Goal: Information Seeking & Learning: Find specific fact

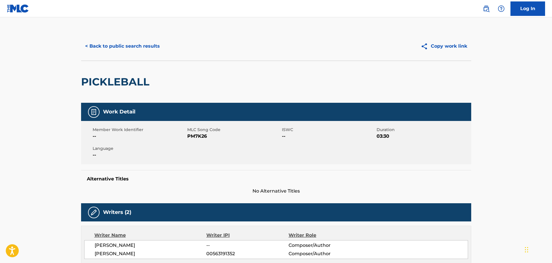
click at [120, 40] on button "< Back to public search results" at bounding box center [122, 46] width 83 height 14
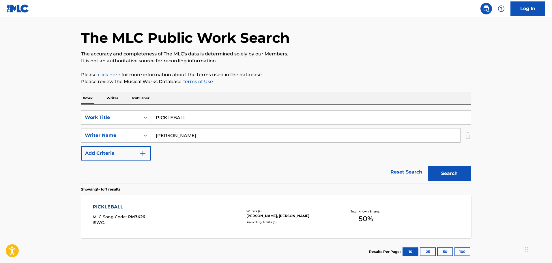
drag, startPoint x: 203, startPoint y: 110, endPoint x: 170, endPoint y: 120, distance: 35.0
click at [162, 120] on div "SearchWithCriteria490c546c-0410-462d-bd91-fe24d9087423 Work Title PICKLEBALL Se…" at bounding box center [276, 143] width 390 height 79
drag, startPoint x: 197, startPoint y: 118, endPoint x: 110, endPoint y: 119, distance: 86.9
click at [110, 119] on div "SearchWithCriteria490c546c-0410-462d-bd91-fe24d9087423 Work Title PICKLEBALL" at bounding box center [276, 117] width 390 height 14
type input "[PERSON_NAME]"
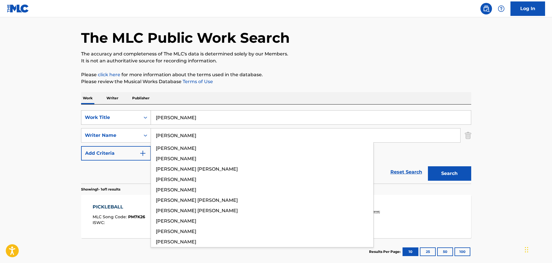
type input "[PERSON_NAME]"
click at [428, 166] on button "Search" at bounding box center [449, 173] width 43 height 14
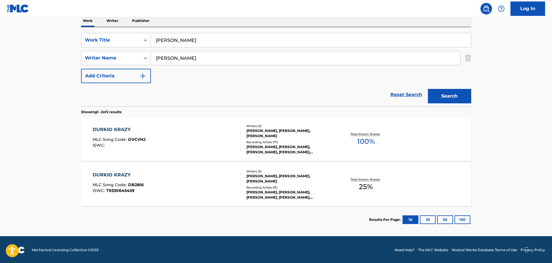
scroll to position [96, 0]
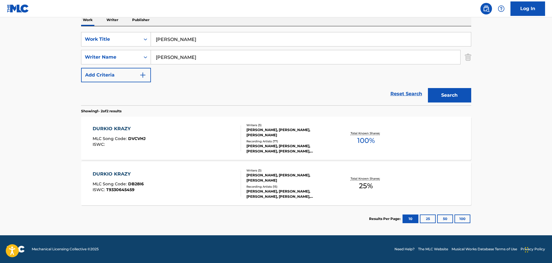
click at [167, 138] on div "DURKIO KRAZY MLC Song Code : DVCVHJ ISWC :" at bounding box center [167, 138] width 148 height 26
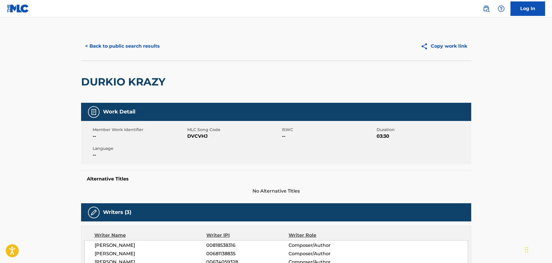
click at [130, 42] on button "< Back to public search results" at bounding box center [122, 46] width 83 height 14
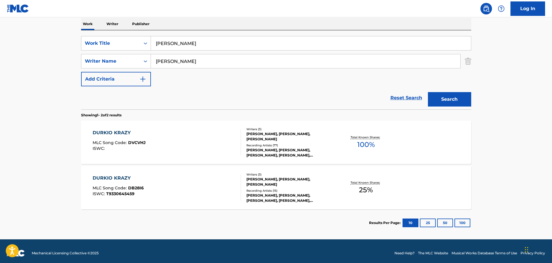
scroll to position [96, 0]
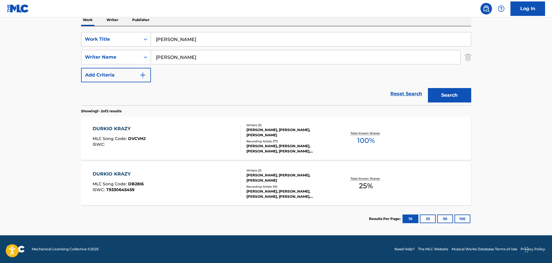
click at [175, 184] on div "DURKIO KRAZY MLC Song Code : DB28I6 ISWC : T9330645459" at bounding box center [167, 184] width 148 height 26
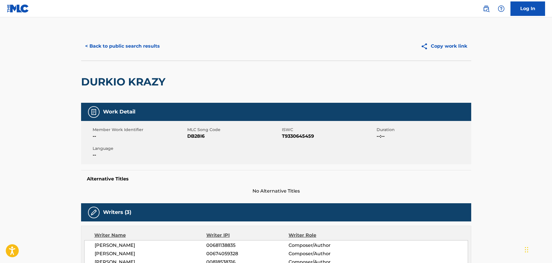
click at [120, 51] on button "< Back to public search results" at bounding box center [122, 46] width 83 height 14
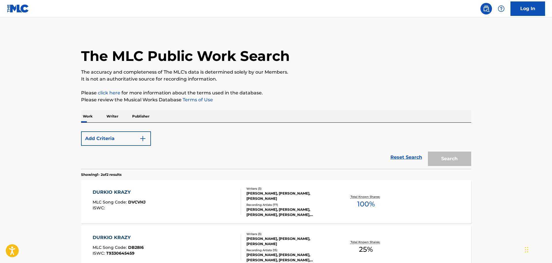
scroll to position [63, 0]
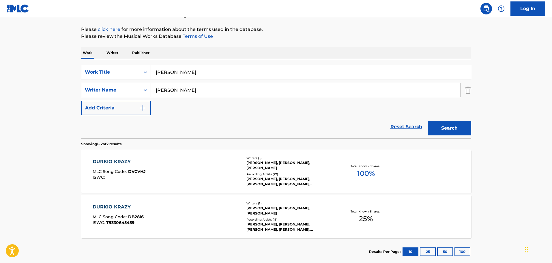
click at [196, 156] on div "DURKIO KRAZY MLC Song Code : DVCVHJ ISWC : Writers ( 3 ) [PERSON_NAME], [PERSON…" at bounding box center [276, 170] width 390 height 43
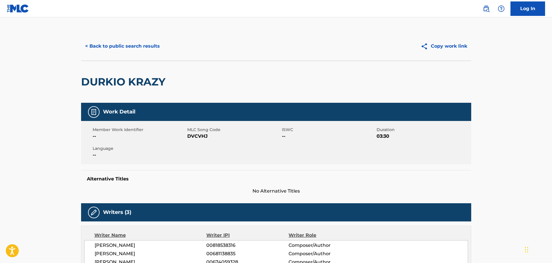
click at [128, 49] on button "< Back to public search results" at bounding box center [122, 46] width 83 height 14
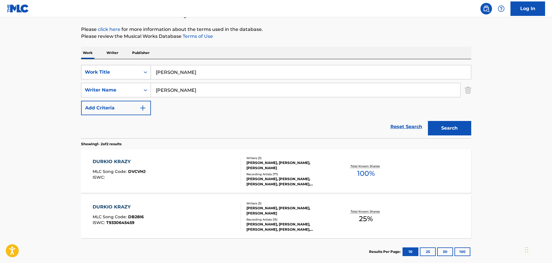
drag, startPoint x: 213, startPoint y: 74, endPoint x: 129, endPoint y: 72, distance: 84.3
click at [129, 72] on div "SearchWithCriteria490c546c-0410-462d-bd91-fe24d9087423 Work Title [PERSON_NAME]" at bounding box center [276, 72] width 390 height 14
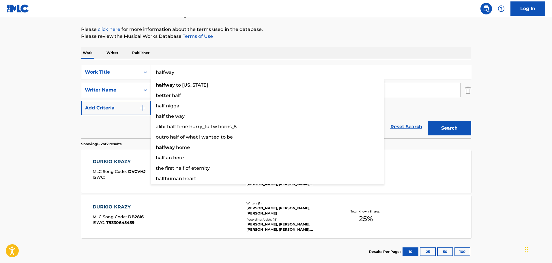
type input "halfway"
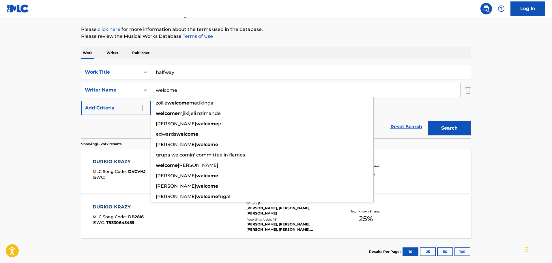
type input "welcome"
click at [428, 121] on button "Search" at bounding box center [449, 128] width 43 height 14
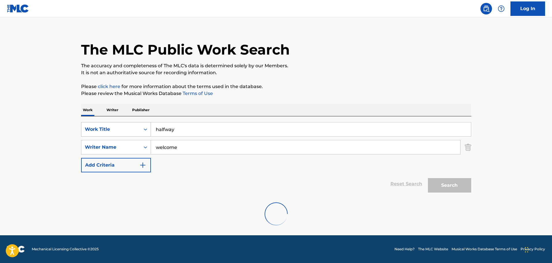
scroll to position [51, 0]
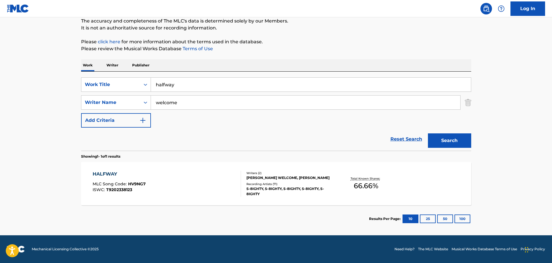
click at [211, 169] on div "HALFWAY MLC Song Code : HV9NG7 ISWC : T9202338123 Writers ( 2 ) [PERSON_NAME] W…" at bounding box center [276, 183] width 390 height 43
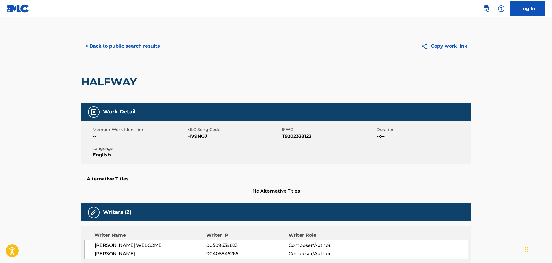
click at [152, 44] on button "< Back to public search results" at bounding box center [122, 46] width 83 height 14
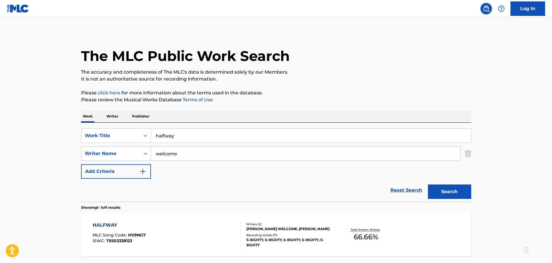
scroll to position [18, 0]
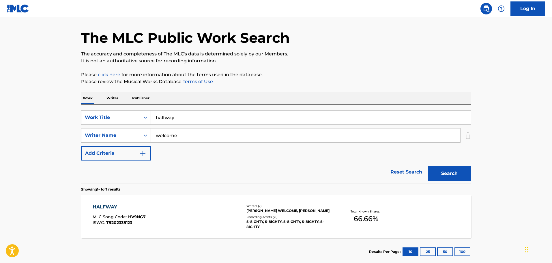
drag, startPoint x: 190, startPoint y: 115, endPoint x: 137, endPoint y: 110, distance: 53.4
click at [137, 110] on div "SearchWithCriteria490c546c-0410-462d-bd91-fe24d9087423 Work Title halfway Searc…" at bounding box center [276, 143] width 390 height 79
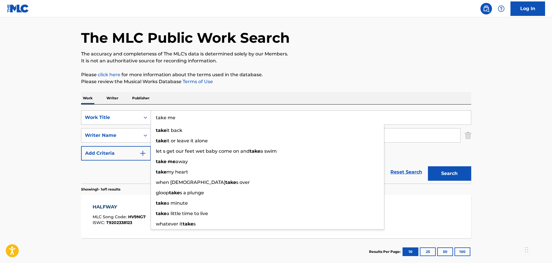
type input "take me"
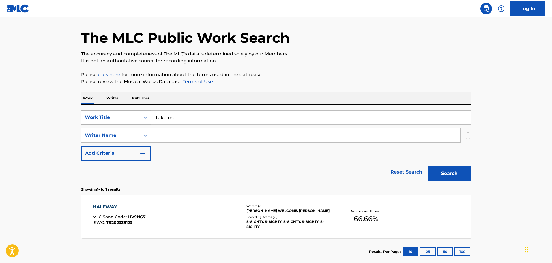
type input "j"
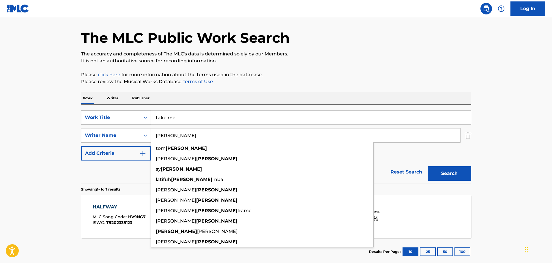
type input "[PERSON_NAME]"
click at [428, 166] on button "Search" at bounding box center [449, 173] width 43 height 14
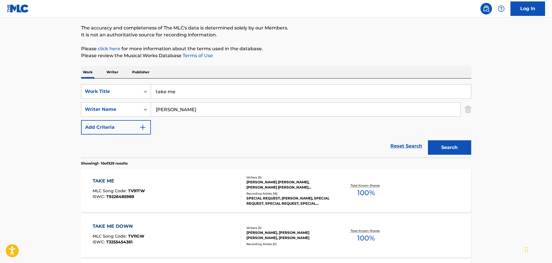
scroll to position [134, 0]
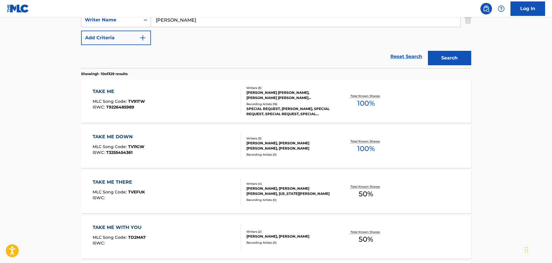
click at [168, 108] on div "TAKE ME MLC Song Code : TV91TW ISWC : T9226485989" at bounding box center [167, 101] width 148 height 26
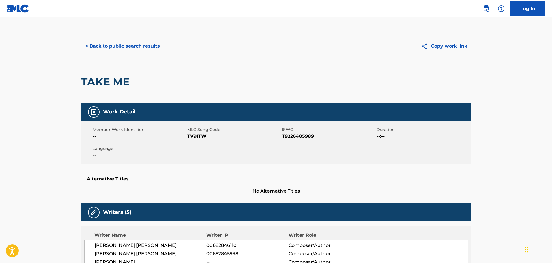
click at [124, 47] on button "< Back to public search results" at bounding box center [122, 46] width 83 height 14
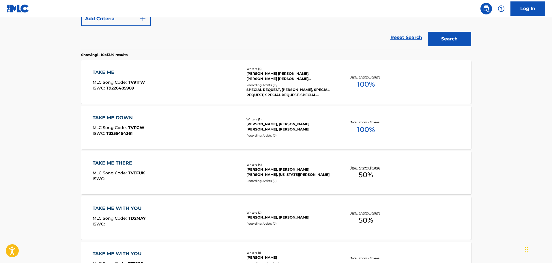
scroll to position [51, 0]
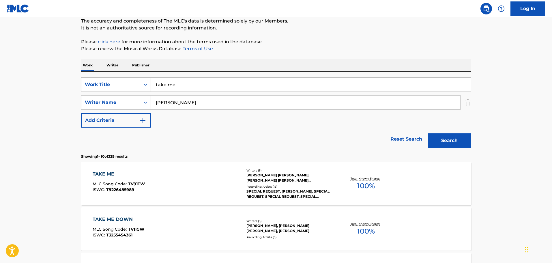
drag, startPoint x: 470, startPoint y: 100, endPoint x: 463, endPoint y: 100, distance: 6.3
click at [470, 100] on img "Search Form" at bounding box center [468, 102] width 6 height 14
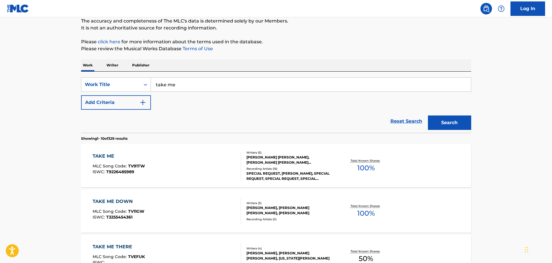
drag, startPoint x: 310, startPoint y: 83, endPoint x: 152, endPoint y: 52, distance: 161.0
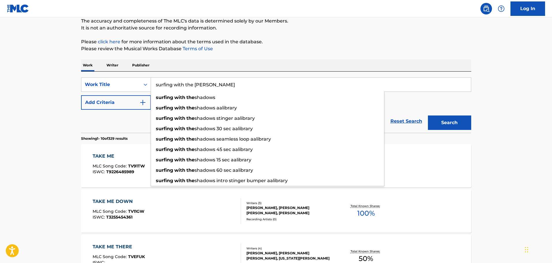
click at [428, 115] on button "Search" at bounding box center [449, 122] width 43 height 14
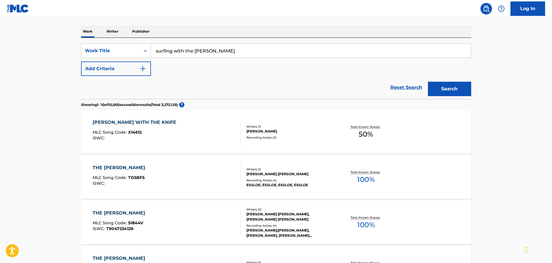
scroll to position [29, 0]
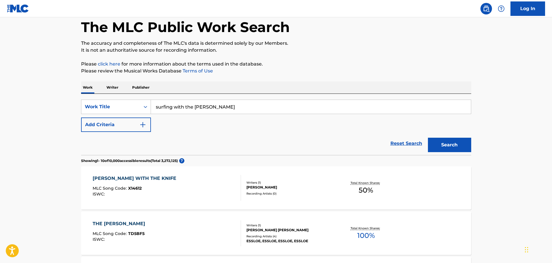
drag, startPoint x: 233, startPoint y: 104, endPoint x: 112, endPoint y: 96, distance: 121.2
click at [112, 96] on div "SearchWithCriteria490c546c-0410-462d-bd91-fe24d9087423 Work Title surfing with …" at bounding box center [276, 124] width 390 height 61
type input "[US_STATE] falling"
click at [428, 138] on button "Search" at bounding box center [449, 145] width 43 height 14
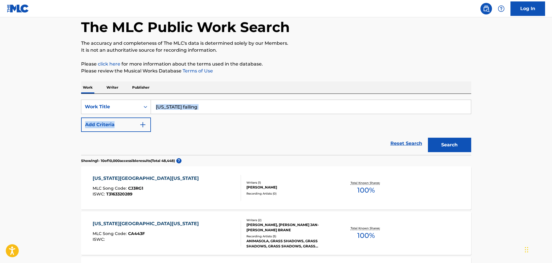
drag, startPoint x: 252, startPoint y: 115, endPoint x: 233, endPoint y: 106, distance: 20.7
click at [234, 107] on div "SearchWithCriteria490c546c-0410-462d-bd91-fe24d9087423 Work Title [US_STATE] fa…" at bounding box center [276, 116] width 390 height 32
drag, startPoint x: 233, startPoint y: 106, endPoint x: 151, endPoint y: 106, distance: 81.7
click at [151, 106] on input "[US_STATE] falling" at bounding box center [311, 107] width 320 height 14
click at [428, 138] on button "Search" at bounding box center [449, 145] width 43 height 14
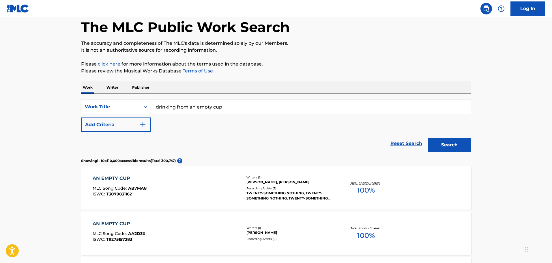
drag, startPoint x: 241, startPoint y: 106, endPoint x: 145, endPoint y: 97, distance: 96.8
click at [145, 97] on div "SearchWithCriteria490c546c-0410-462d-bd91-fe24d9087423 Work Title drinking from…" at bounding box center [276, 124] width 390 height 61
type input "burn this scrapbook"
click at [428, 138] on button "Search" at bounding box center [449, 145] width 43 height 14
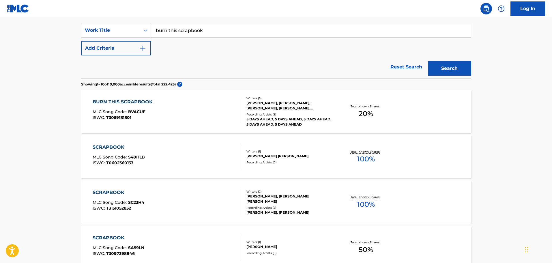
scroll to position [115, 0]
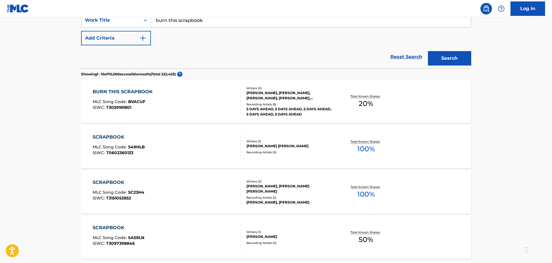
click at [212, 113] on div "BURN THIS SCRAPBOOK MLC Song Code : BVACUF ISWC : T3059181801" at bounding box center [167, 101] width 148 height 26
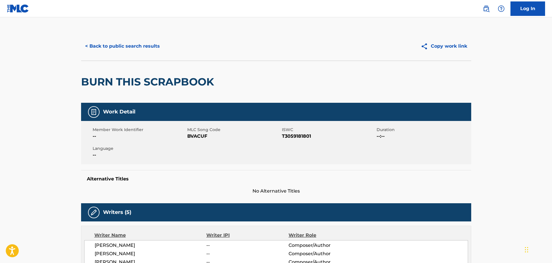
click at [132, 46] on button "< Back to public search results" at bounding box center [122, 46] width 83 height 14
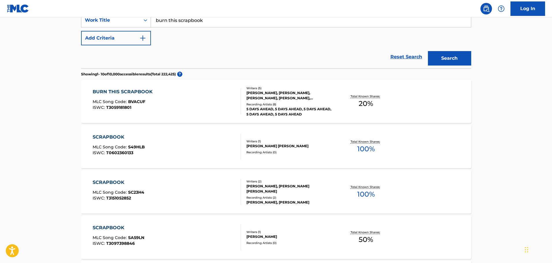
scroll to position [29, 0]
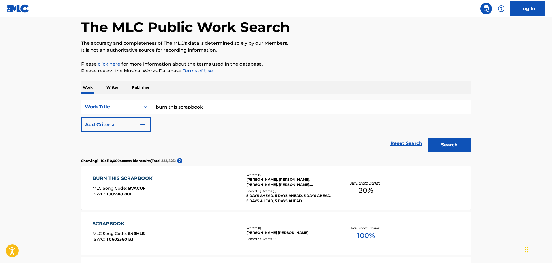
drag, startPoint x: 224, startPoint y: 100, endPoint x: 123, endPoint y: 100, distance: 100.7
click at [123, 100] on div "SearchWithCriteria490c546c-0410-462d-bd91-fe24d9087423 Work Title burn this scr…" at bounding box center [276, 107] width 390 height 14
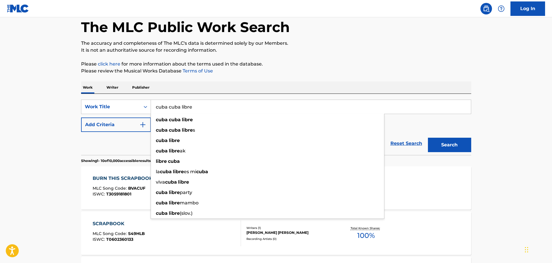
type input "cuba cuba libre"
click at [132, 119] on button "Add Criteria" at bounding box center [116, 124] width 70 height 14
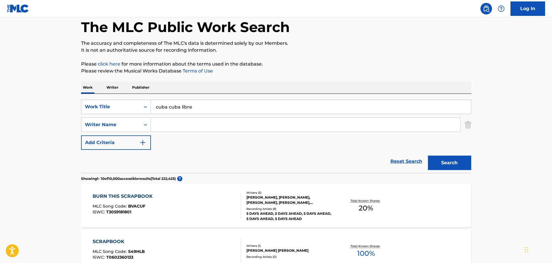
click at [154, 121] on input "Search Form" at bounding box center [305, 125] width 309 height 14
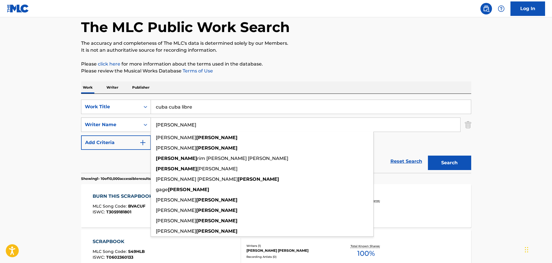
type input "[PERSON_NAME]"
click at [428, 156] on button "Search" at bounding box center [449, 163] width 43 height 14
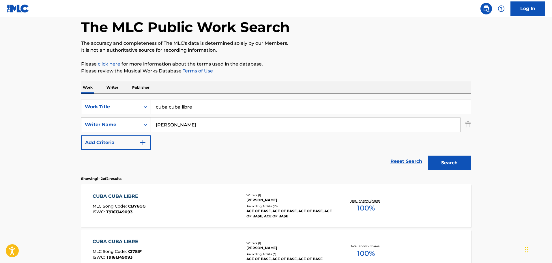
scroll to position [96, 0]
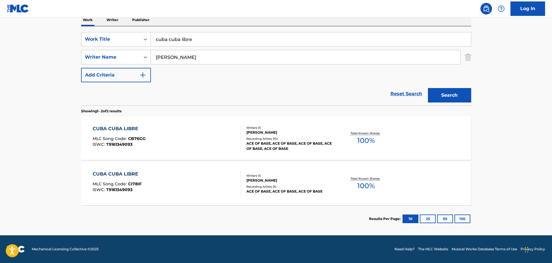
click at [171, 136] on div "CUBA CUBA LIBRE MLC Song Code : CB76GG ISWC : T9161349093" at bounding box center [167, 138] width 148 height 26
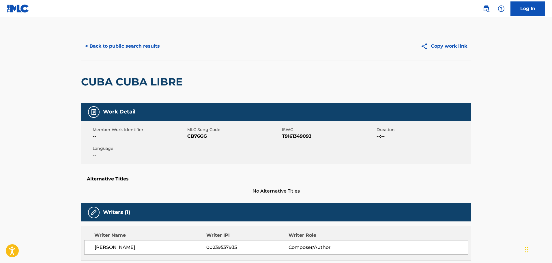
click at [133, 47] on button "< Back to public search results" at bounding box center [122, 46] width 83 height 14
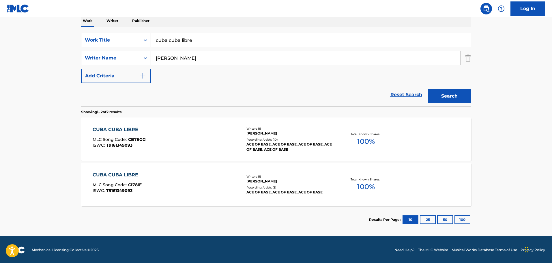
scroll to position [96, 0]
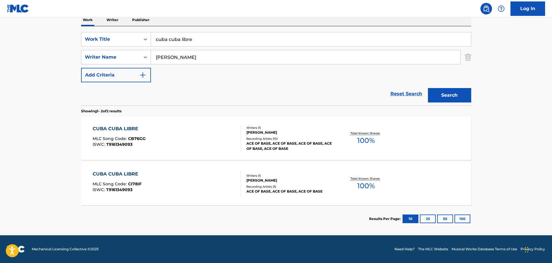
click at [182, 169] on div "CUBA CUBA LIBRE MLC Song Code : CI78IF ISWC : T9161349093 Writers ( 1 ) [PERSON…" at bounding box center [276, 183] width 390 height 43
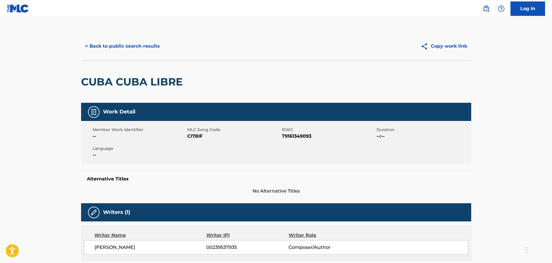
click at [111, 46] on button "< Back to public search results" at bounding box center [122, 46] width 83 height 14
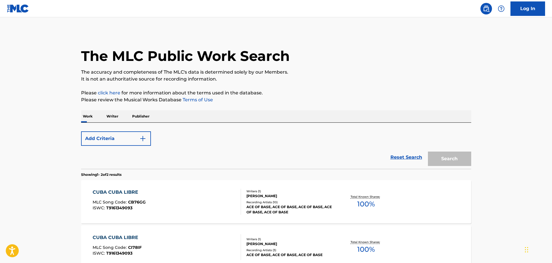
scroll to position [63, 0]
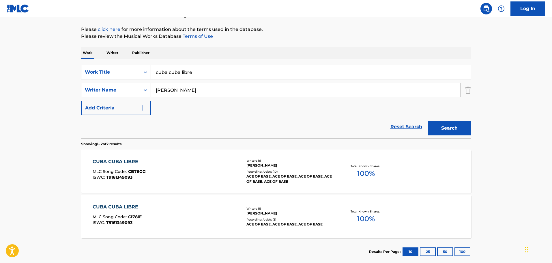
click at [171, 159] on div "CUBA CUBA LIBRE MLC Song Code : CB76GG ISWC : T9161349093" at bounding box center [167, 171] width 148 height 26
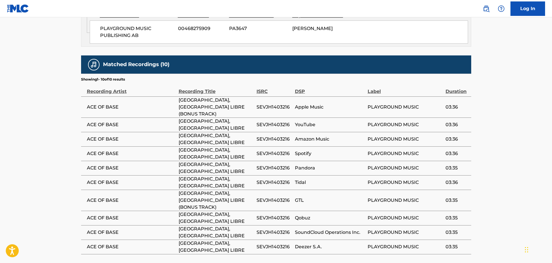
scroll to position [358, 0]
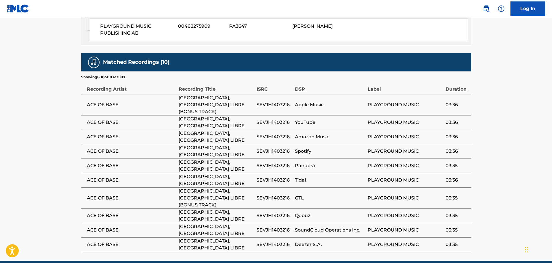
click at [274, 101] on span "SEVJH1403216" at bounding box center [274, 104] width 35 height 7
copy span "SEVJH1403216"
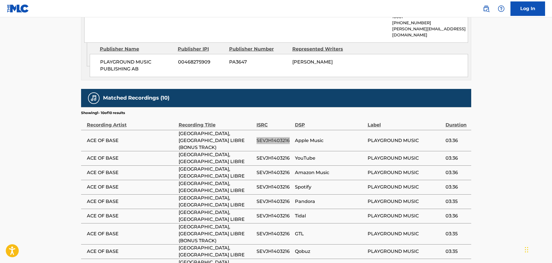
scroll to position [271, 0]
